Goal: Transaction & Acquisition: Purchase product/service

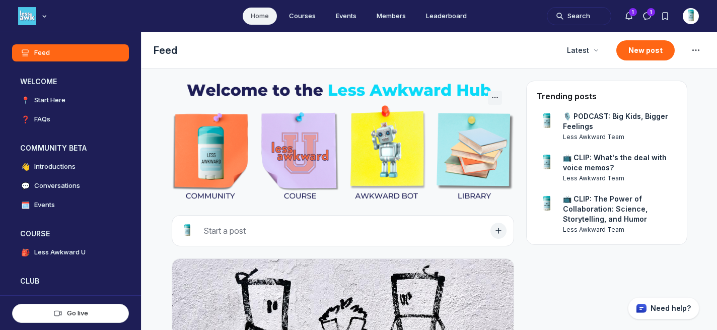
scroll to position [2454, 1928]
click at [26, 19] on img "Main navigation bar" at bounding box center [27, 16] width 18 height 18
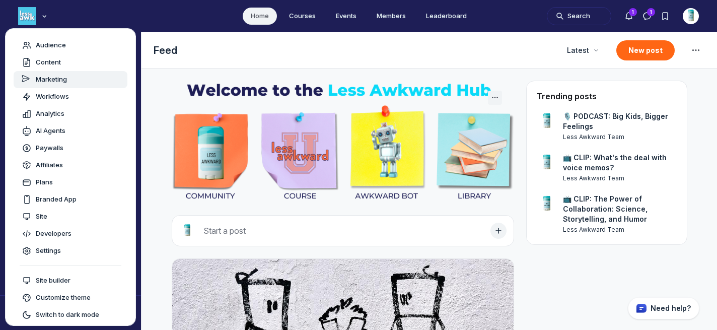
click at [35, 71] on link "Marketing" at bounding box center [71, 79] width 114 height 17
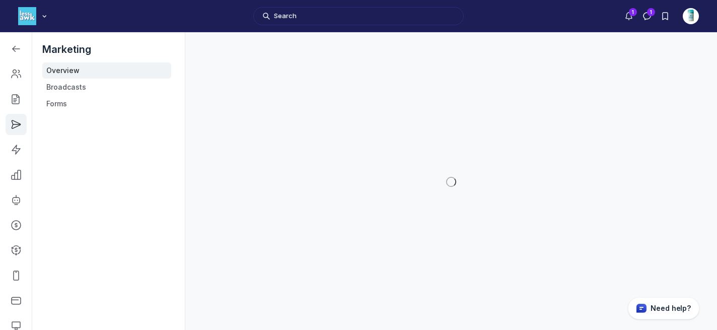
scroll to position [2611, 1434]
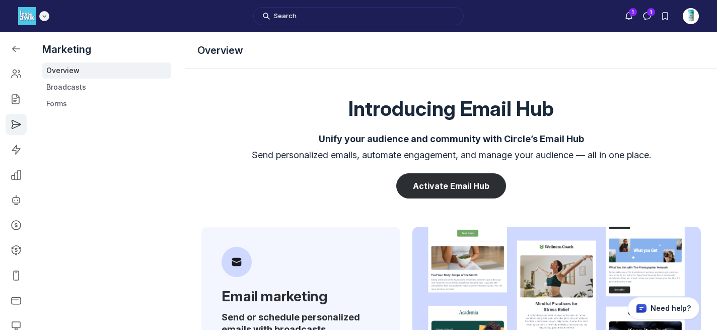
click at [24, 15] on img "Main navigation bar" at bounding box center [27, 16] width 18 height 18
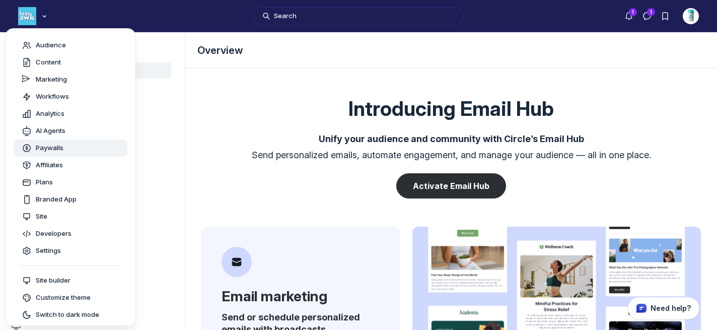
click at [52, 150] on span "Paywalls" at bounding box center [50, 148] width 28 height 10
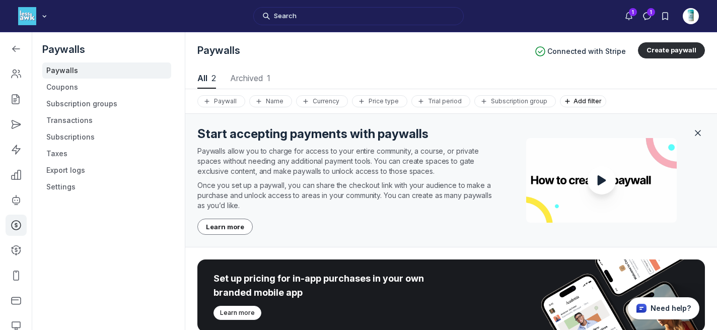
scroll to position [1363, 3543]
click at [58, 88] on link "Coupons" at bounding box center [106, 87] width 129 height 16
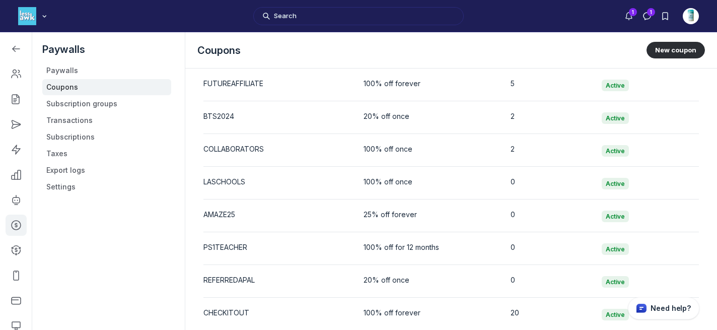
scroll to position [518, 0]
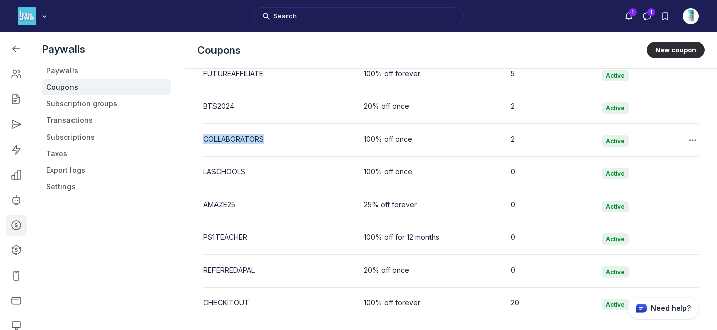
drag, startPoint x: 267, startPoint y: 137, endPoint x: 205, endPoint y: 139, distance: 61.9
click at [205, 139] on div "COLLABORATORS" at bounding box center [275, 139] width 144 height 10
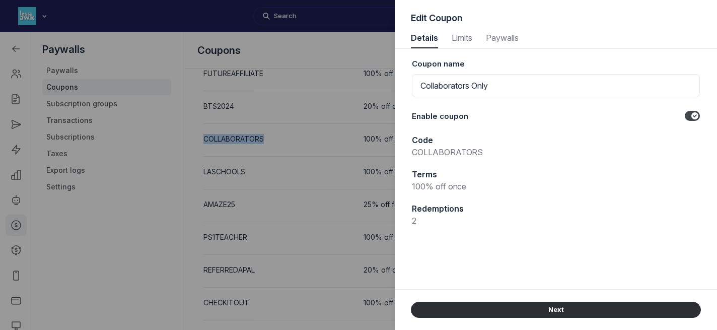
copy div "COLLABORATORS"
click at [205, 139] on div at bounding box center [358, 165] width 717 height 330
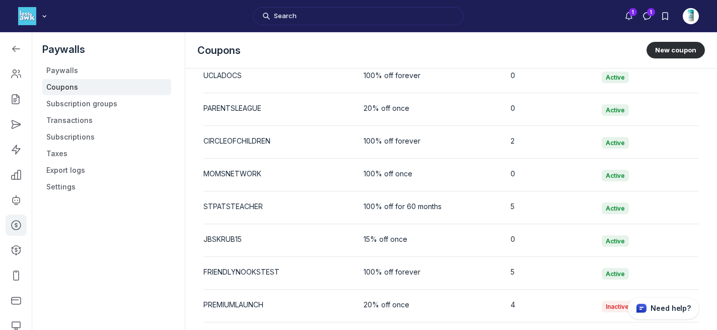
scroll to position [812, 0]
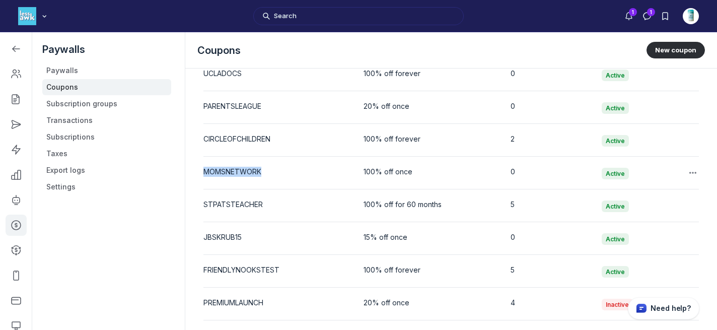
drag, startPoint x: 268, startPoint y: 171, endPoint x: 206, endPoint y: 174, distance: 62.5
click at [206, 174] on div "MOMSNETWORK" at bounding box center [275, 172] width 144 height 10
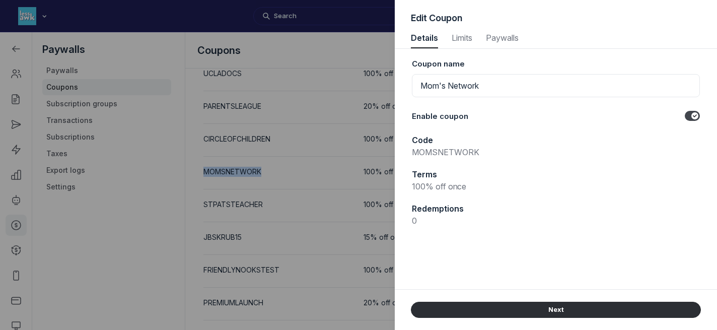
copy div "MOMSNETWORK"
click at [206, 174] on div at bounding box center [358, 165] width 717 height 330
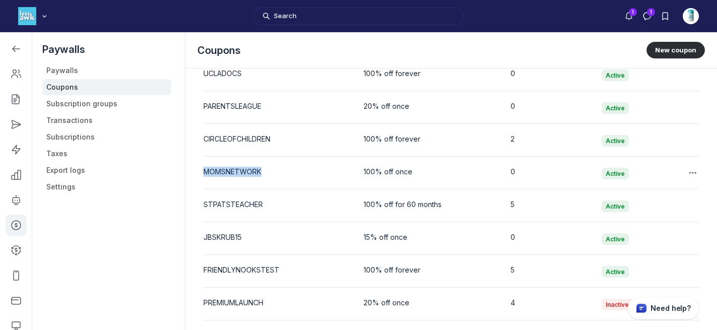
drag, startPoint x: 261, startPoint y: 169, endPoint x: 205, endPoint y: 172, distance: 56.0
click at [205, 172] on div "MOMSNETWORK" at bounding box center [275, 172] width 144 height 10
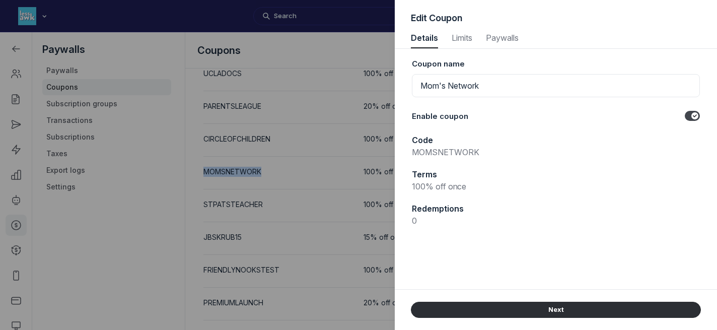
copy div "MOMSNETWORK"
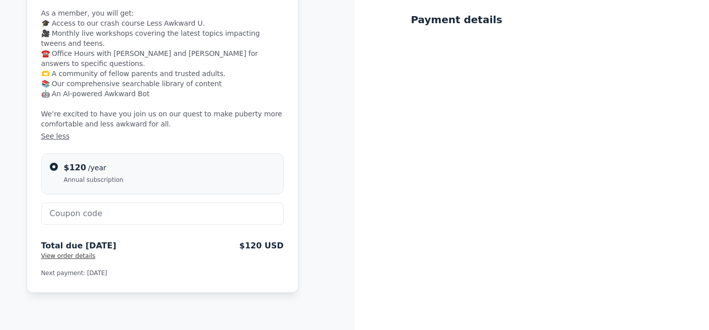
scroll to position [136, 0]
